Goal: Task Accomplishment & Management: Use online tool/utility

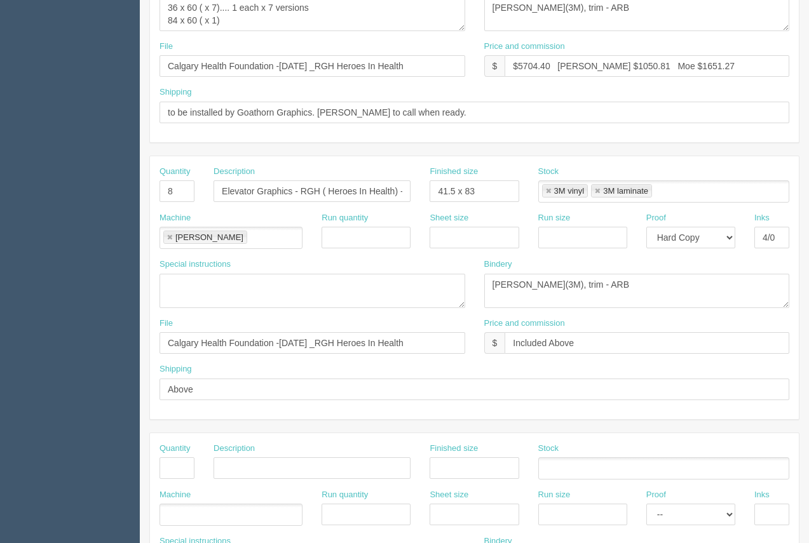
scroll to position [38, 0]
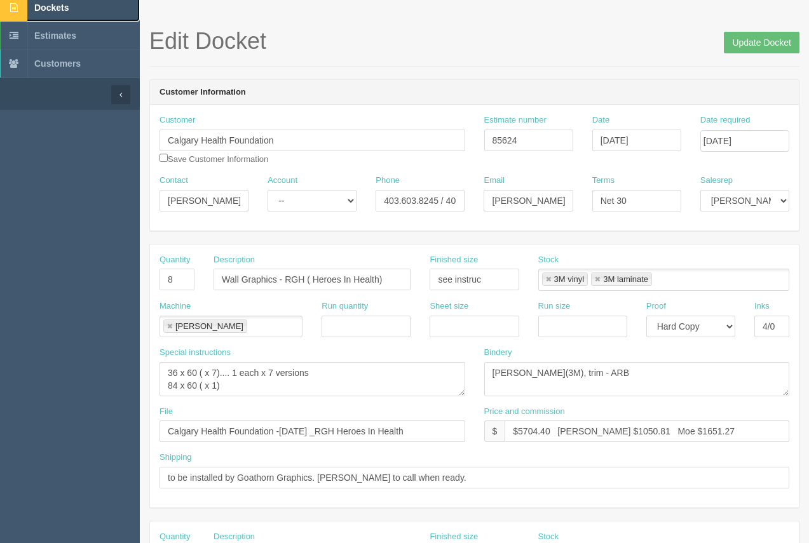
click at [57, 13] on link "Dockets" at bounding box center [70, 8] width 140 height 28
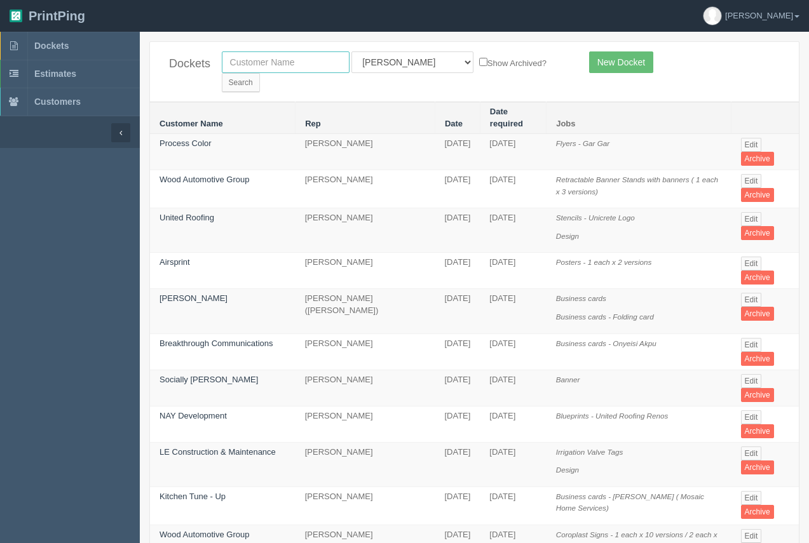
click at [300, 68] on input "text" at bounding box center [286, 62] width 128 height 22
type input "heritage seniors"
click at [260, 73] on input "Search" at bounding box center [241, 82] width 38 height 19
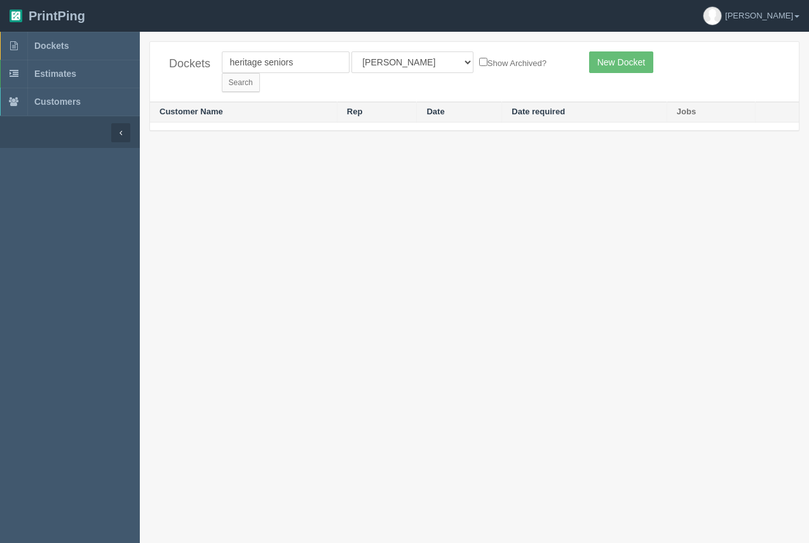
click at [394, 55] on select "All Users Ali Ali Test 1 Aly Amy Ankit Arif Brandon Dan France Greg Jim Mark Ma…" at bounding box center [412, 62] width 122 height 22
click at [391, 60] on select "All Users Ali Ali Test 1 Aly Amy Ankit Arif Brandon Dan France Greg Jim Mark Ma…" at bounding box center [412, 62] width 122 height 22
click at [395, 63] on select "All Users Ali Ali Test 1 Aly Amy Ankit Arif Brandon Dan France Greg Jim Mark Ma…" at bounding box center [412, 62] width 122 height 22
click at [377, 62] on select "All Users Ali Ali Test 1 Aly Amy Ankit Arif Brandon Dan France Greg Jim Mark Ma…" at bounding box center [412, 62] width 122 height 22
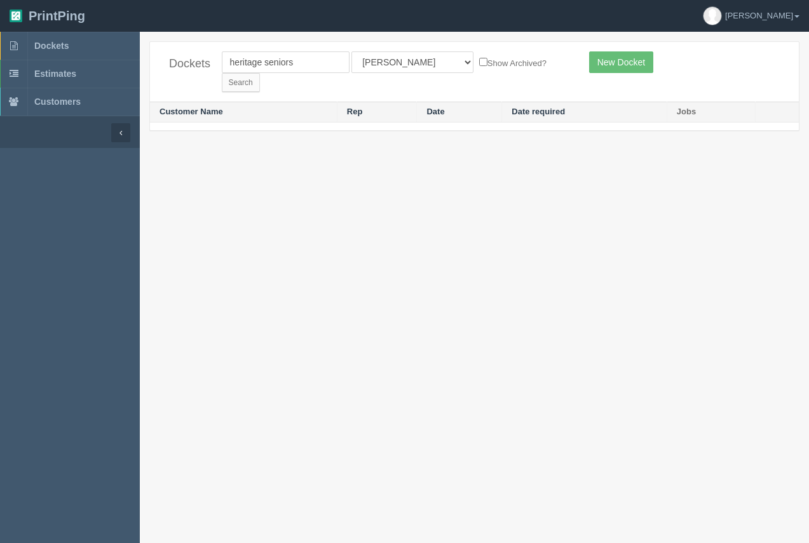
click at [395, 61] on select "All Users Ali Ali Test 1 Aly Amy Ankit Arif Brandon Dan France Greg Jim Mark Ma…" at bounding box center [412, 62] width 122 height 22
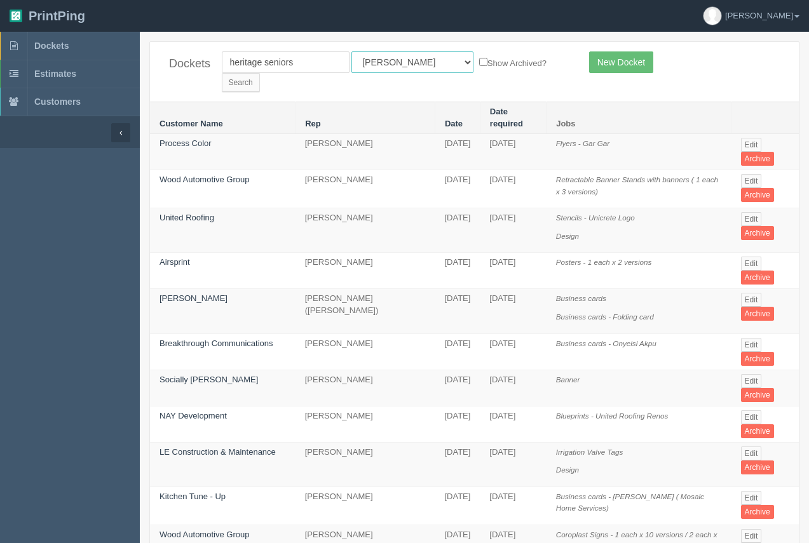
click at [386, 67] on select "All Users Ali Ali Test 1 Aly Amy Ankit Arif Brandon Dan France Greg Jim Mark Ma…" at bounding box center [412, 62] width 122 height 22
click at [403, 58] on select "All Users Ali Ali Test 1 Aly Amy Ankit Arif Brandon Dan France Greg Jim Mark Ma…" at bounding box center [412, 62] width 122 height 22
click at [401, 60] on select "All Users Ali Ali Test 1 Aly Amy Ankit Arif Brandon Dan France Greg Jim Mark Ma…" at bounding box center [412, 62] width 122 height 22
select select
click at [351, 51] on select "All Users Ali Ali Test 1 Aly Amy Ankit Arif Brandon Dan France Greg Jim Mark Ma…" at bounding box center [412, 62] width 122 height 22
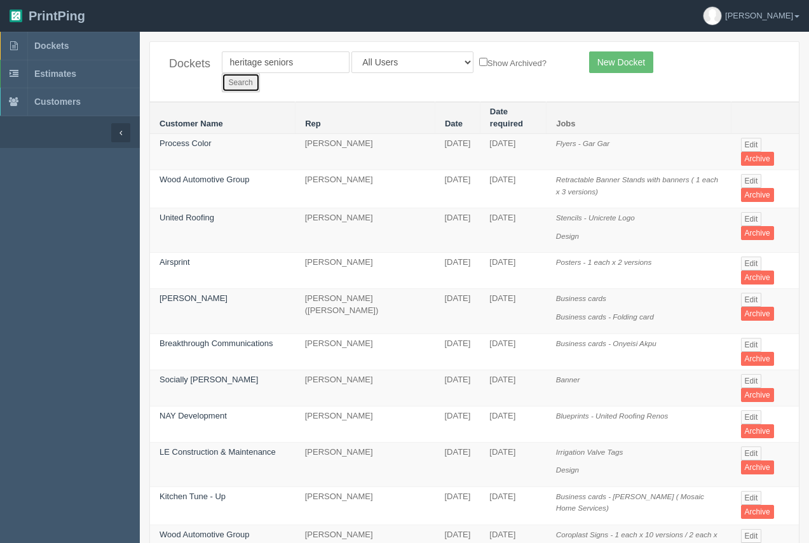
click at [260, 73] on input "Search" at bounding box center [241, 82] width 38 height 19
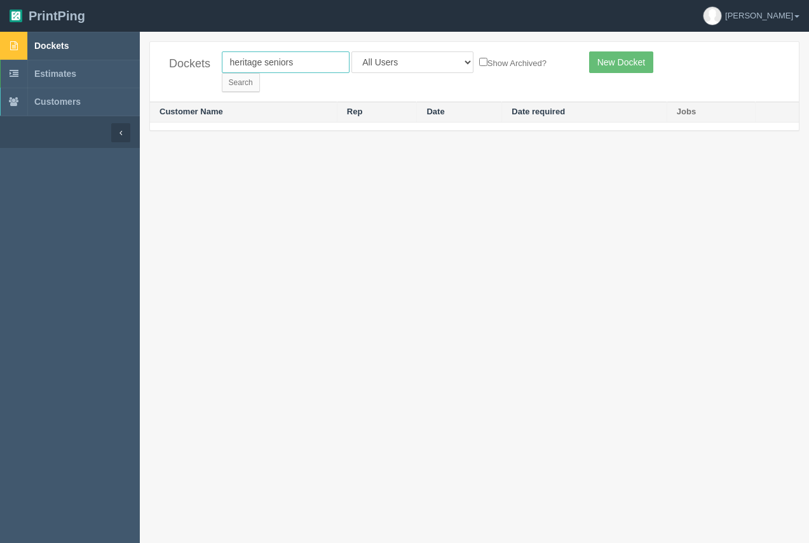
drag, startPoint x: 297, startPoint y: 62, endPoint x: 114, endPoint y: 43, distance: 183.4
click at [114, 43] on section "Dockets Estimates Customers" at bounding box center [404, 303] width 809 height 543
type input "jan"
click at [260, 73] on input "Search" at bounding box center [241, 82] width 38 height 19
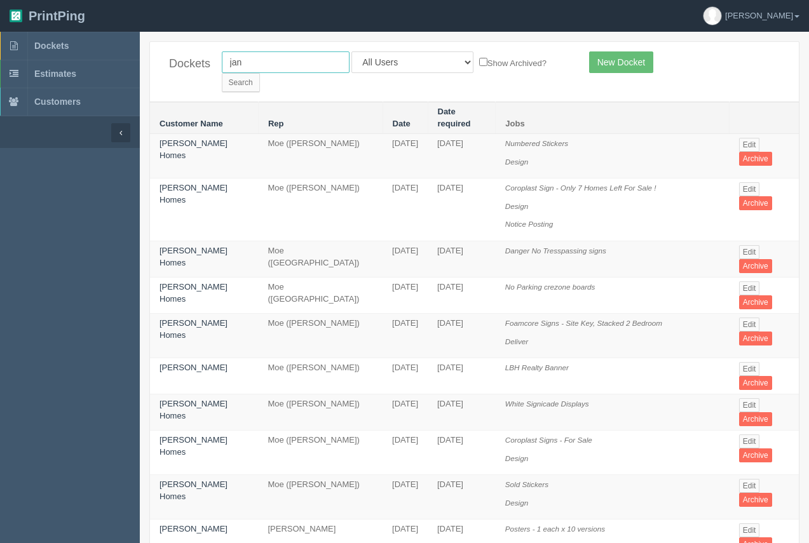
click at [277, 72] on input "jan" at bounding box center [286, 62] width 128 height 22
type input "[PERSON_NAME]"
click at [260, 73] on input "Search" at bounding box center [241, 82] width 38 height 19
